Goal: Information Seeking & Learning: Learn about a topic

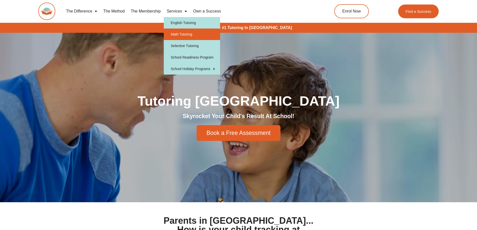
click at [184, 34] on link "Math Tutoring" at bounding box center [192, 35] width 56 height 12
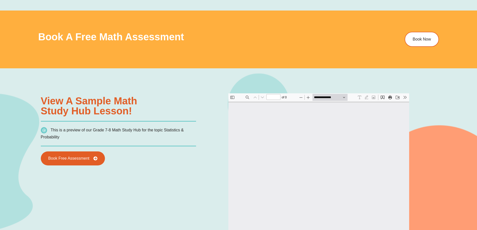
type input "*"
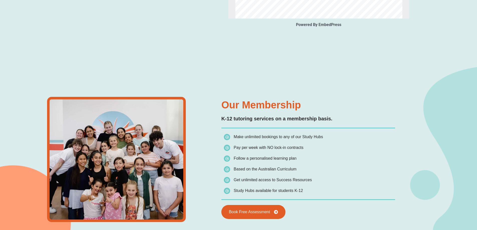
scroll to position [675, 0]
drag, startPoint x: 280, startPoint y: 137, endPoint x: 329, endPoint y: 183, distance: 67.6
click at [329, 183] on div "Our Membership K-12 tutoring services on a membership basis. Make unlimited boo…" at bounding box center [308, 159] width 179 height 137
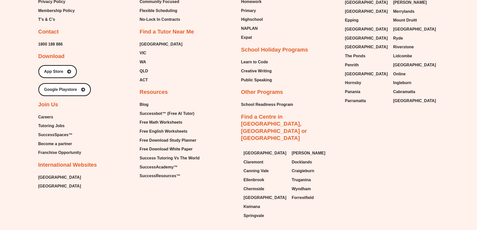
scroll to position [1961, 0]
